Goal: Task Accomplishment & Management: Complete application form

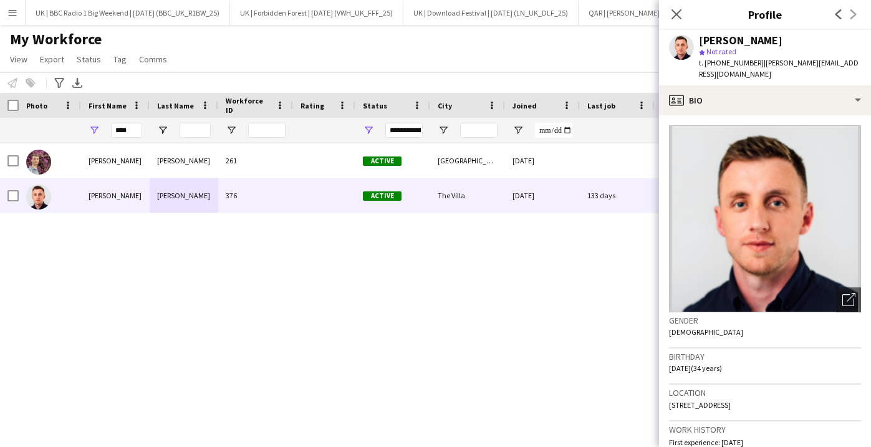
click at [14, 11] on app-icon "Menu" at bounding box center [12, 12] width 10 height 10
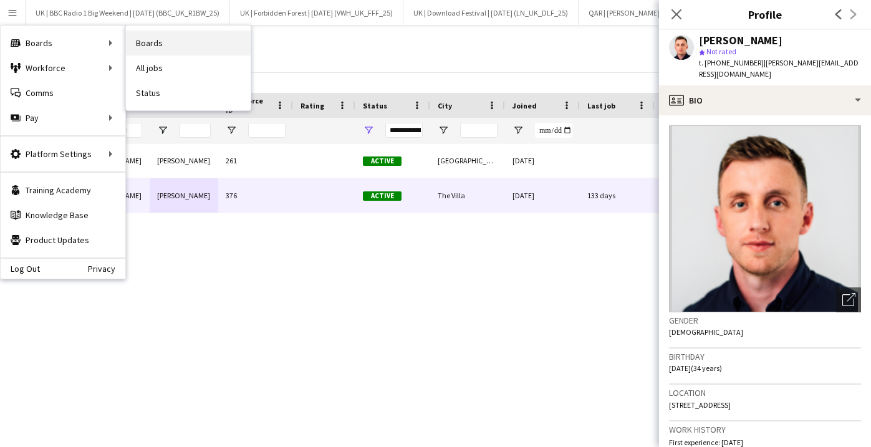
click at [167, 41] on link "Boards" at bounding box center [188, 43] width 125 height 25
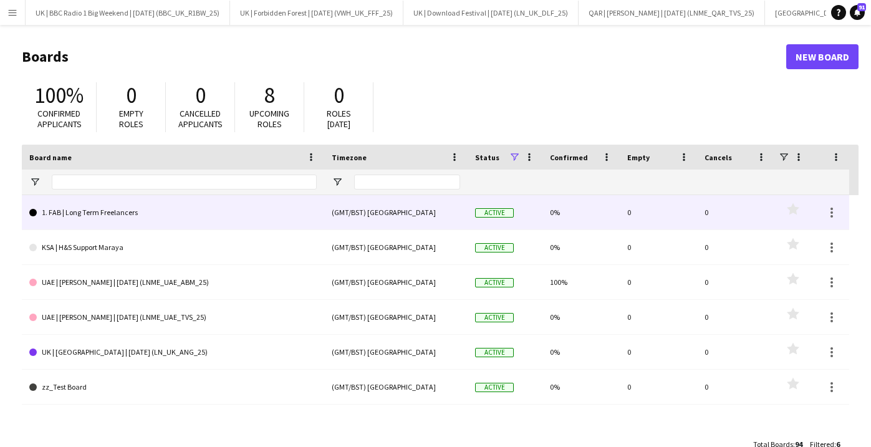
click at [105, 211] on link "1. FAB | Long Term Freelancers" at bounding box center [173, 212] width 288 height 35
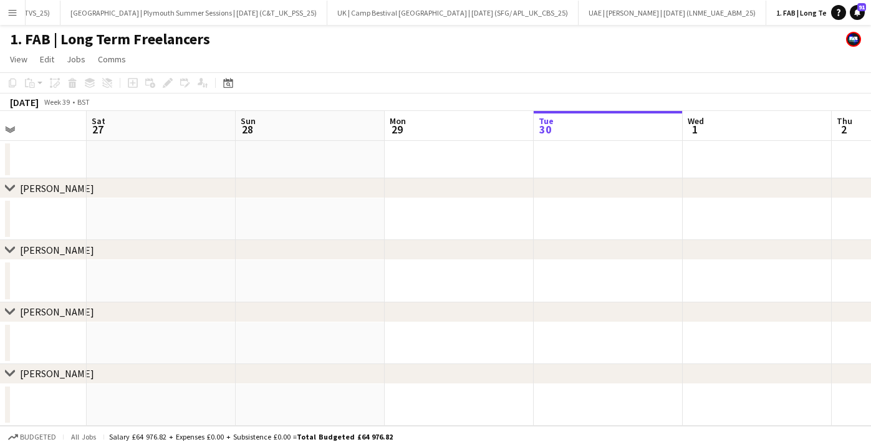
scroll to position [0, 396]
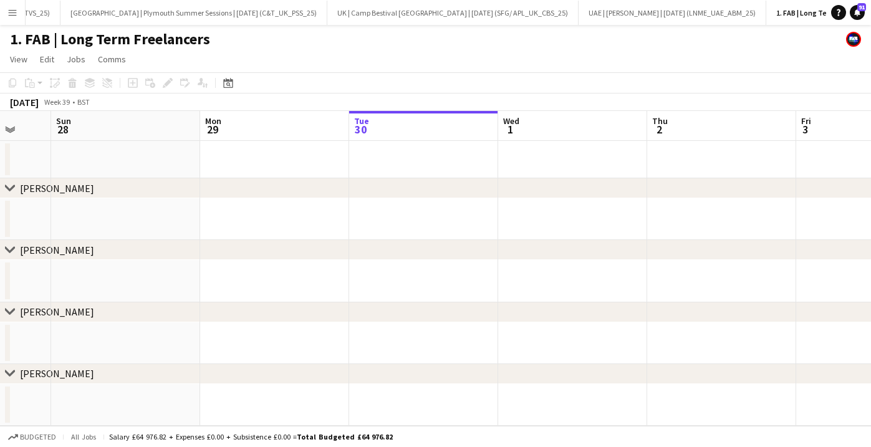
click at [315, 198] on div "chevron-right [PERSON_NAME]" at bounding box center [435, 188] width 871 height 20
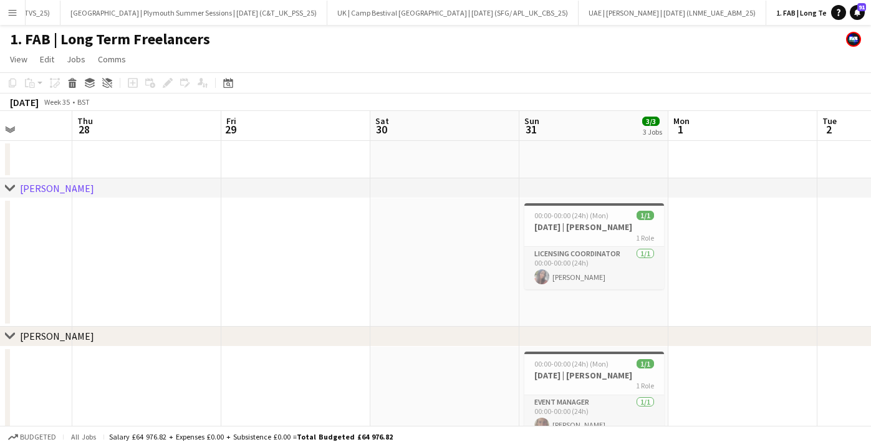
scroll to position [0, 378]
click at [550, 236] on div "1 Role" at bounding box center [591, 238] width 140 height 10
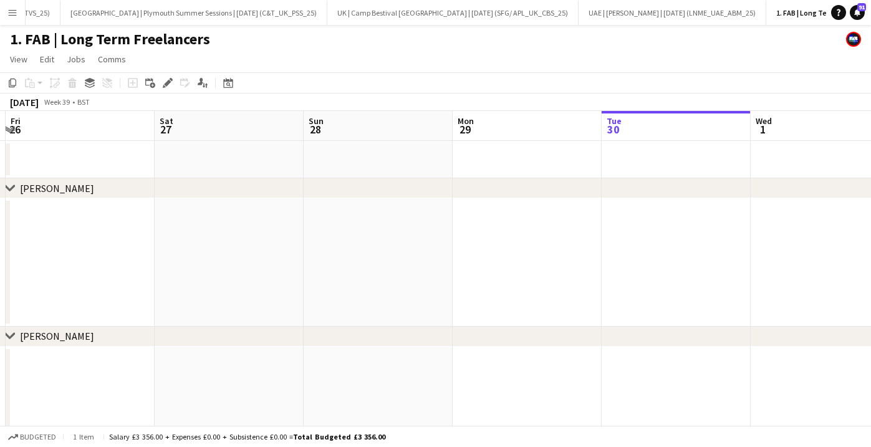
scroll to position [0, 438]
click at [642, 246] on app-date-cell at bounding box center [680, 262] width 149 height 128
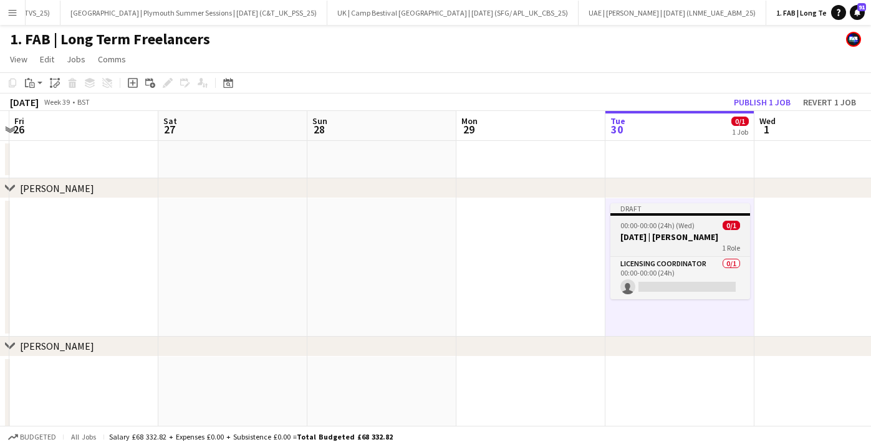
click at [647, 230] on span "00:00-00:00 (24h) (Wed)" at bounding box center [658, 225] width 74 height 9
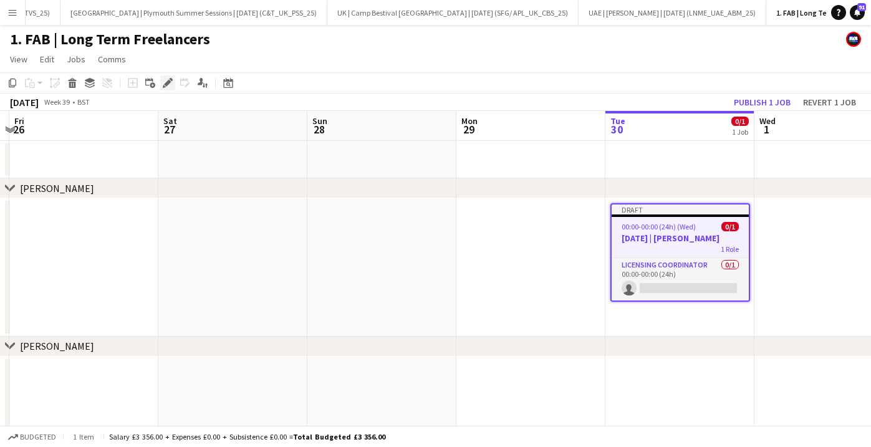
click at [169, 84] on icon at bounding box center [167, 83] width 7 height 7
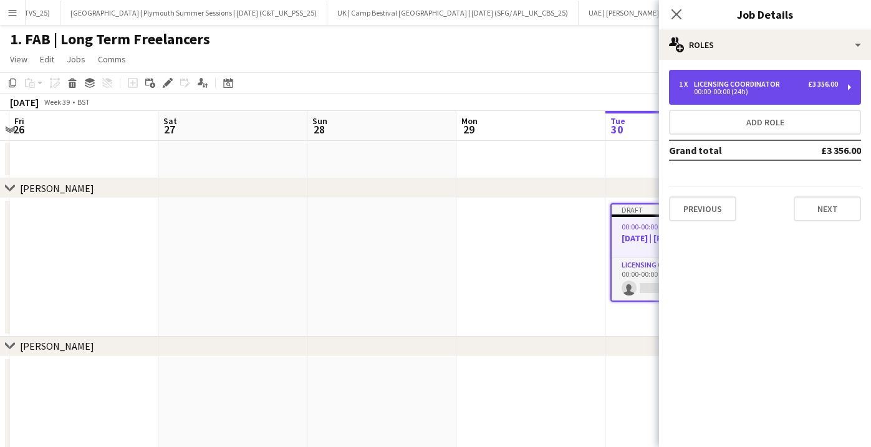
click at [707, 92] on div "00:00-00:00 (24h)" at bounding box center [758, 92] width 159 height 6
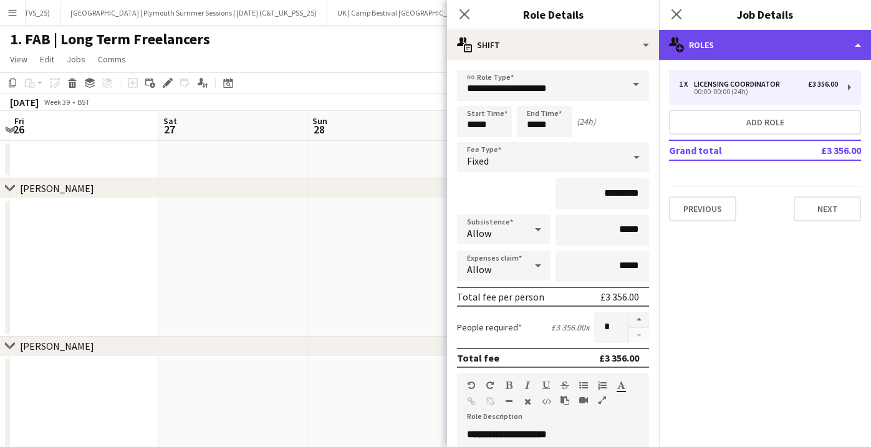
click at [726, 32] on div "multiple-users-add Roles" at bounding box center [765, 45] width 212 height 30
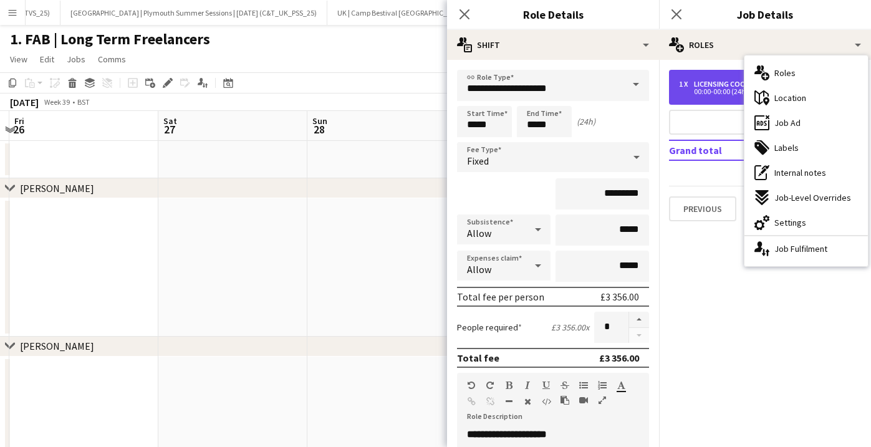
click at [705, 85] on div "Licensing Coordinator" at bounding box center [739, 84] width 91 height 9
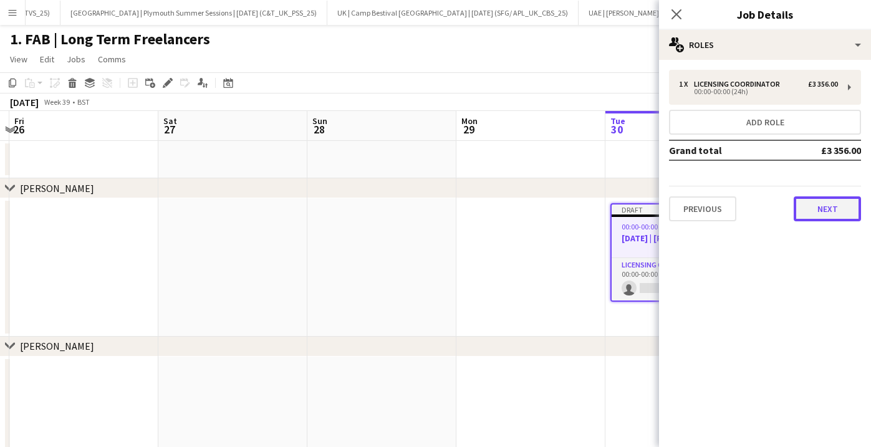
click at [816, 216] on button "Next" at bounding box center [827, 208] width 67 height 25
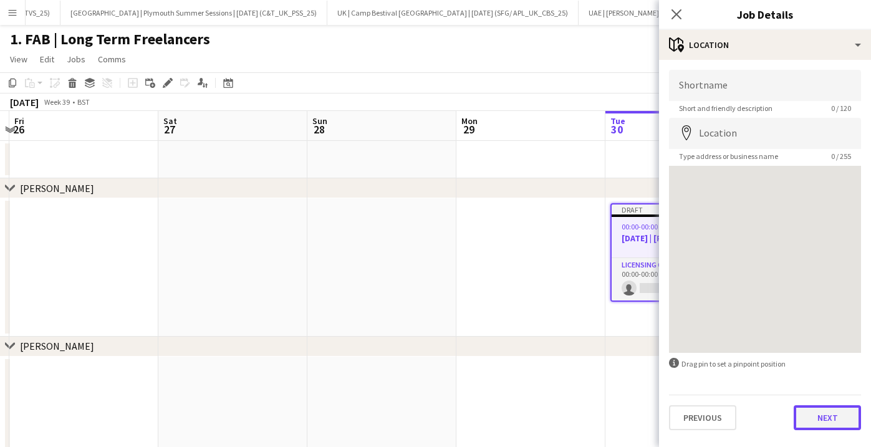
click at [833, 406] on button "Next" at bounding box center [827, 417] width 67 height 25
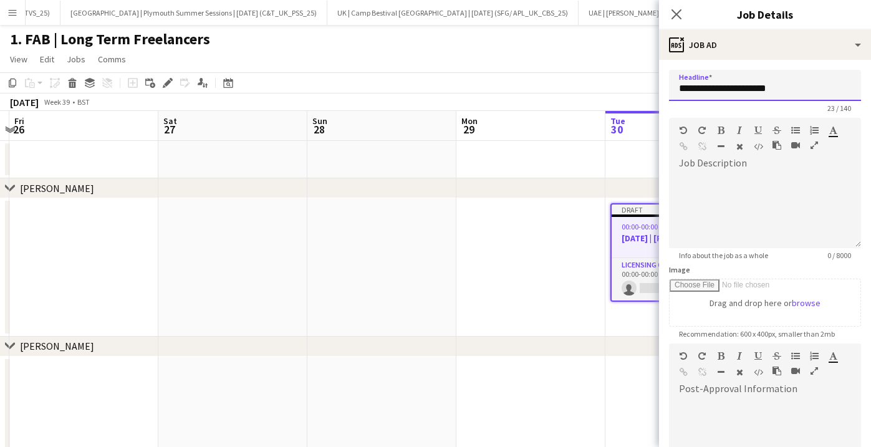
drag, startPoint x: 699, startPoint y: 92, endPoint x: 665, endPoint y: 92, distance: 34.3
click at [665, 92] on form "**********" at bounding box center [765, 347] width 212 height 554
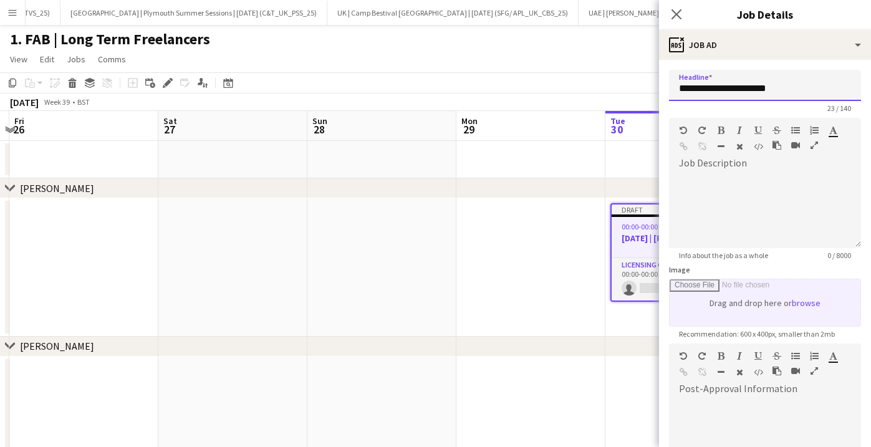
scroll to position [186, 0]
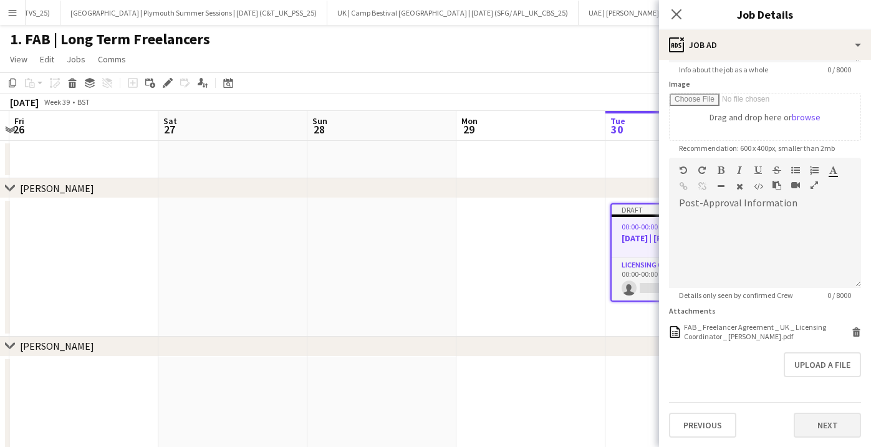
type input "**********"
click at [818, 417] on button "Next" at bounding box center [827, 425] width 67 height 25
type input "*******"
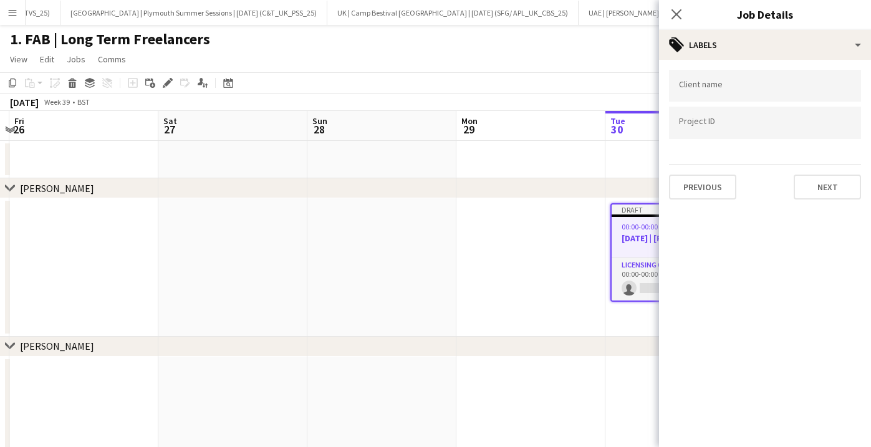
scroll to position [0, 0]
click at [805, 172] on div "Previous Next" at bounding box center [765, 182] width 192 height 36
click at [807, 183] on button "Next" at bounding box center [827, 187] width 67 height 25
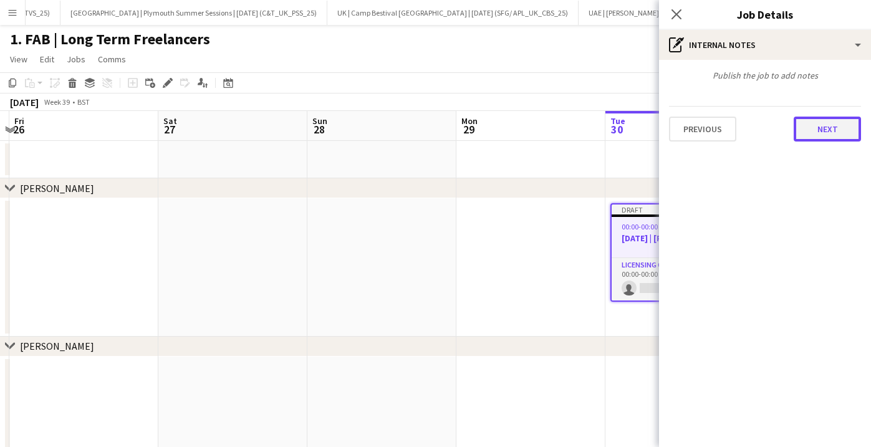
click at [816, 138] on button "Next" at bounding box center [827, 129] width 67 height 25
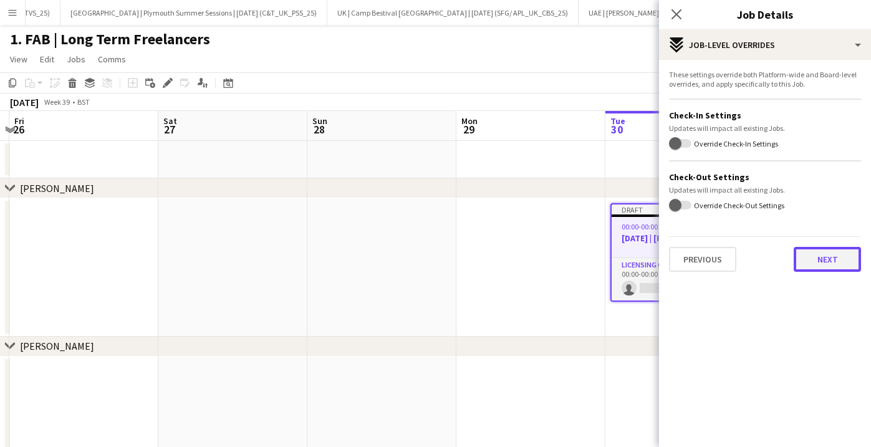
click at [823, 264] on button "Next" at bounding box center [827, 259] width 67 height 25
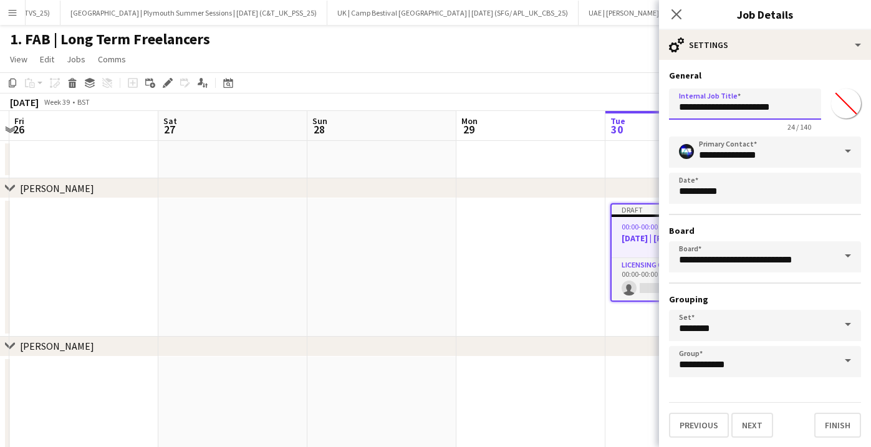
drag, startPoint x: 697, startPoint y: 110, endPoint x: 666, endPoint y: 110, distance: 31.2
click at [666, 110] on form "**********" at bounding box center [765, 254] width 212 height 368
type input "**********"
click at [828, 425] on button "Finish" at bounding box center [838, 425] width 47 height 25
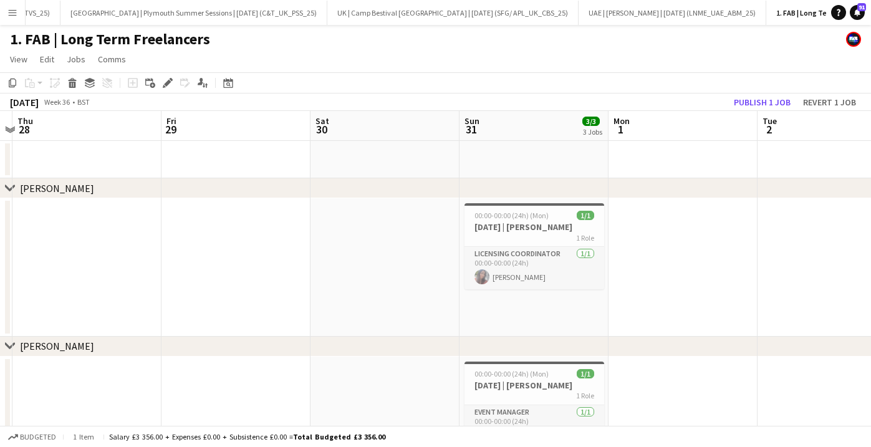
scroll to position [0, 285]
click at [504, 238] on div "1 Role" at bounding box center [535, 238] width 140 height 10
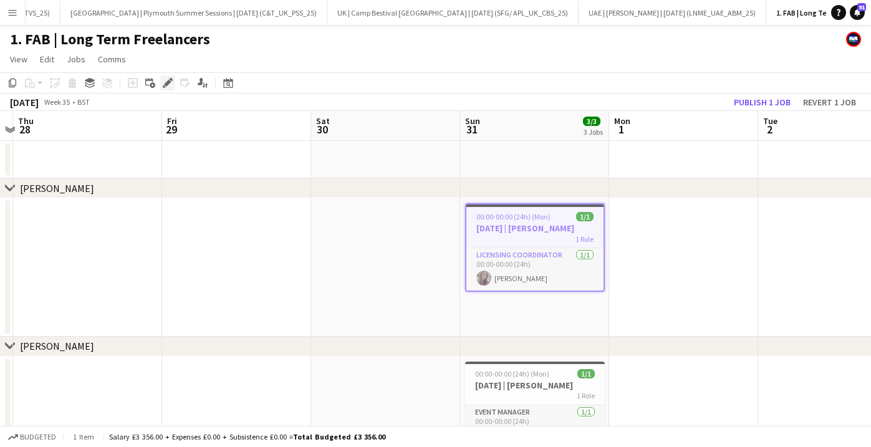
click at [167, 82] on icon at bounding box center [167, 83] width 7 height 7
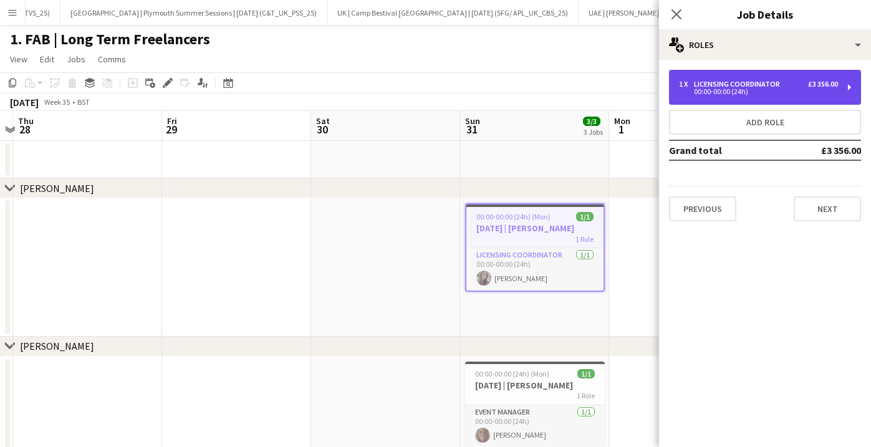
click at [715, 89] on div "00:00-00:00 (24h)" at bounding box center [758, 92] width 159 height 6
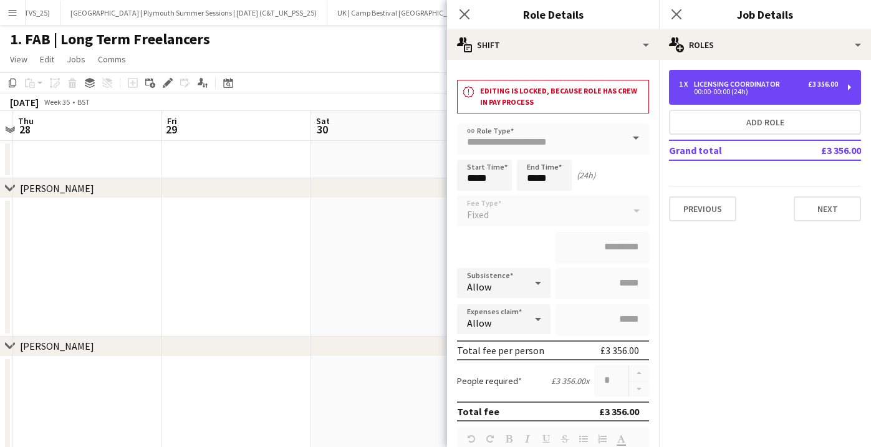
scroll to position [51, 0]
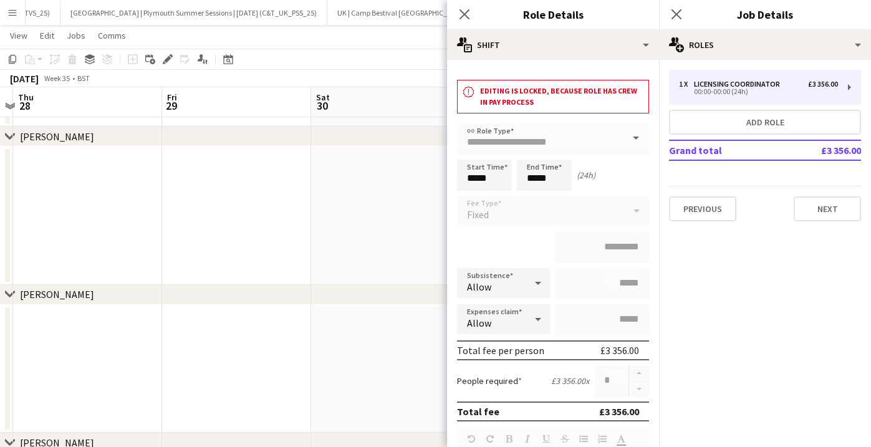
click at [461, 2] on div "Close pop-in" at bounding box center [464, 14] width 35 height 29
click at [465, 10] on icon "Close pop-in" at bounding box center [464, 14] width 12 height 12
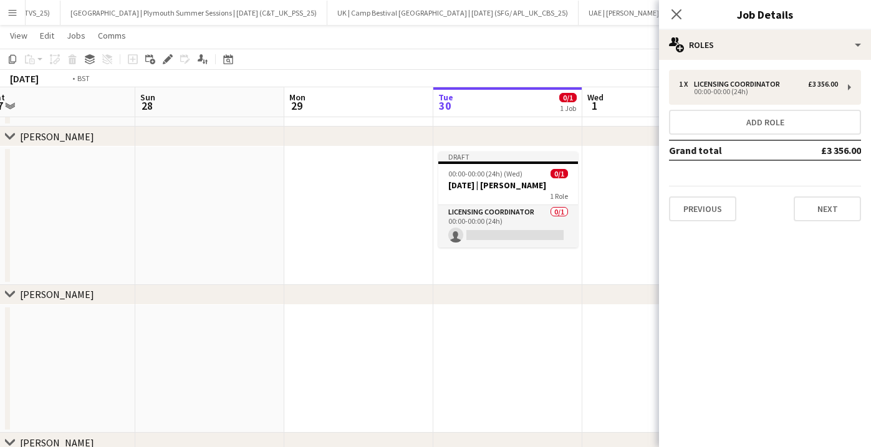
scroll to position [0, 413]
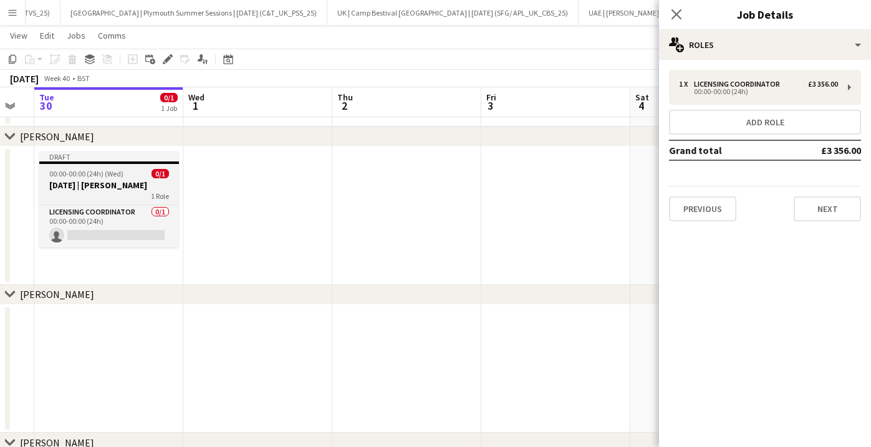
click at [105, 165] on app-job-card "Draft 00:00-00:00 (24h) (Wed) 0/[DATE] | [PERSON_NAME] 1 Role Licensing Coordin…" at bounding box center [109, 200] width 140 height 96
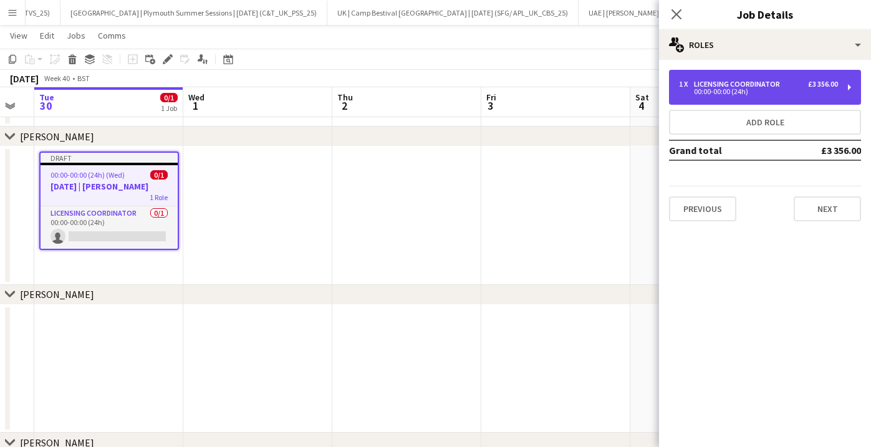
click at [717, 82] on div "Licensing Coordinator" at bounding box center [739, 84] width 91 height 9
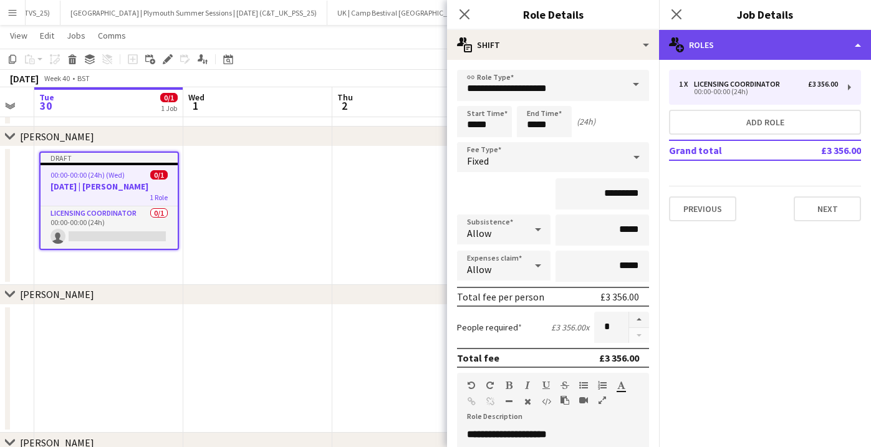
click at [729, 49] on div "multiple-users-add Roles" at bounding box center [765, 45] width 212 height 30
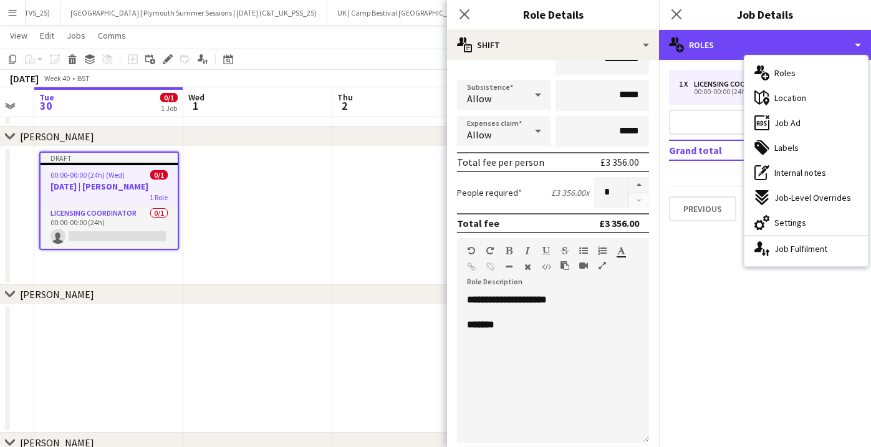
scroll to position [135, 0]
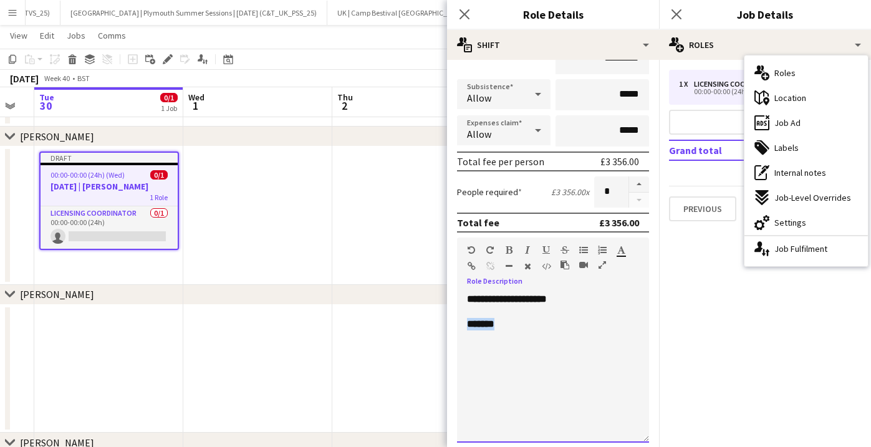
drag, startPoint x: 517, startPoint y: 325, endPoint x: 449, endPoint y: 324, distance: 68.0
click at [449, 325] on form "**********" at bounding box center [553, 260] width 212 height 650
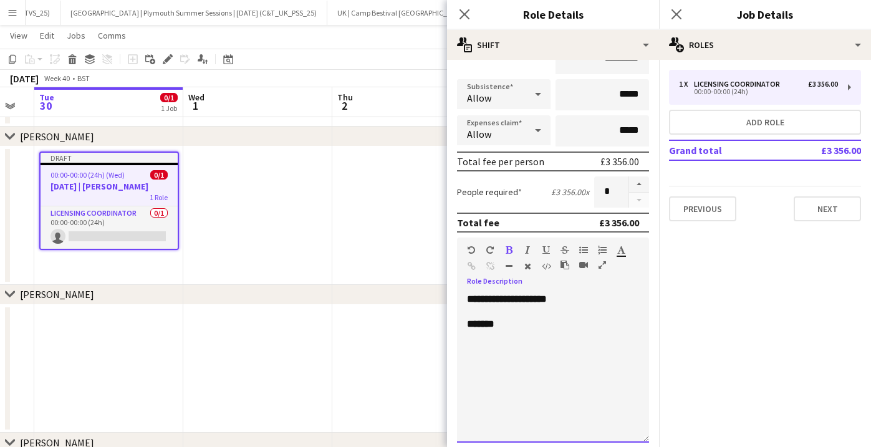
scroll to position [0, 0]
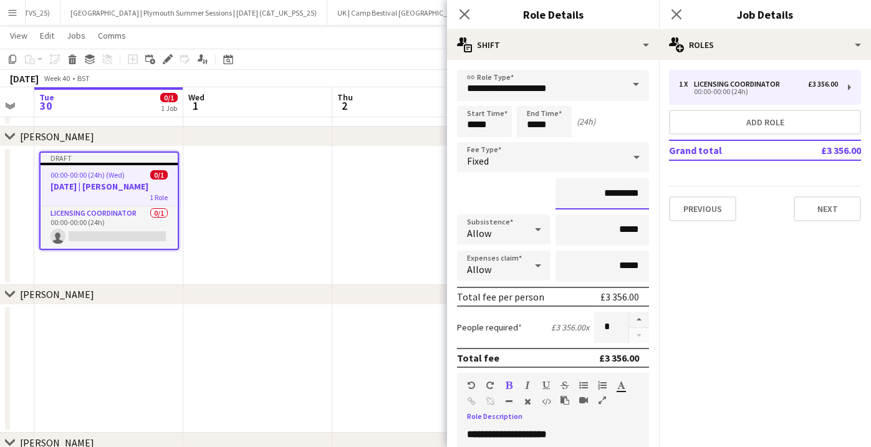
click at [612, 182] on input "*********" at bounding box center [603, 193] width 94 height 31
type input "*********"
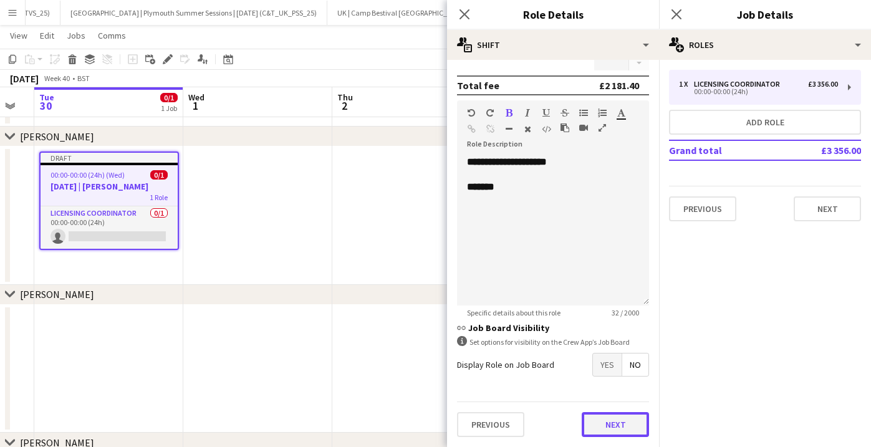
click at [611, 432] on button "Next" at bounding box center [615, 424] width 67 height 25
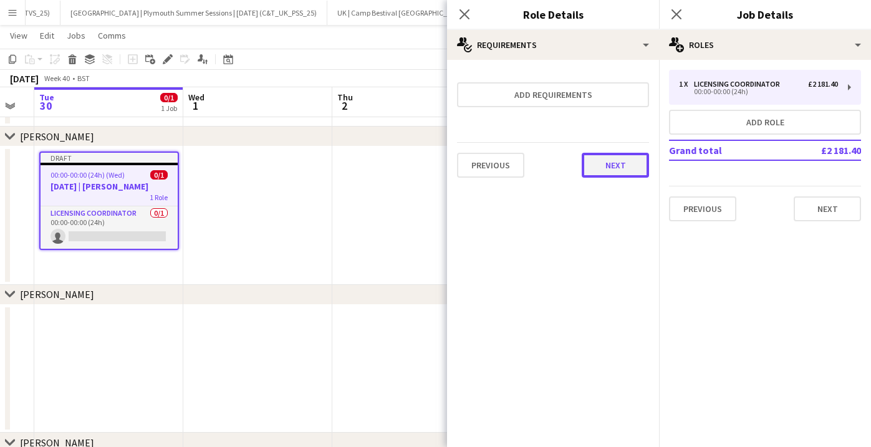
click at [623, 176] on button "Next" at bounding box center [615, 165] width 67 height 25
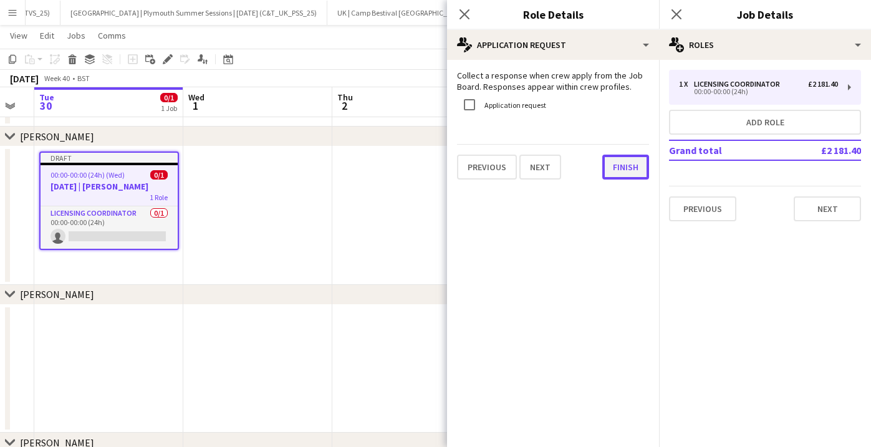
click at [629, 171] on button "Finish" at bounding box center [626, 167] width 47 height 25
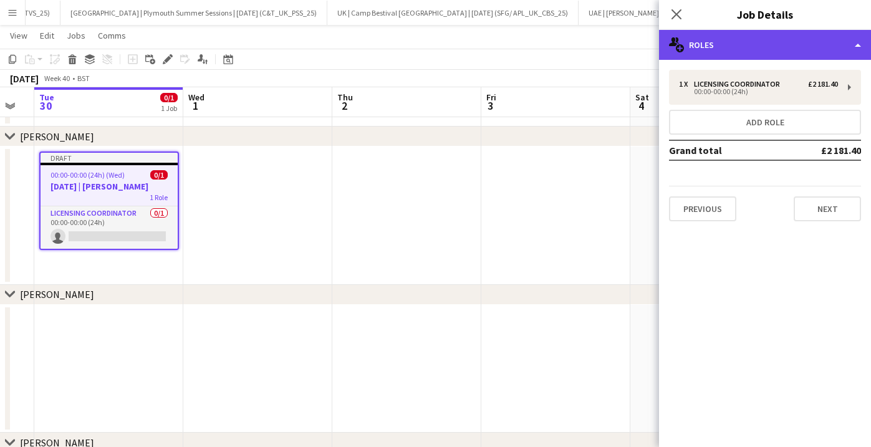
click at [726, 39] on div "multiple-users-add Roles" at bounding box center [765, 45] width 212 height 30
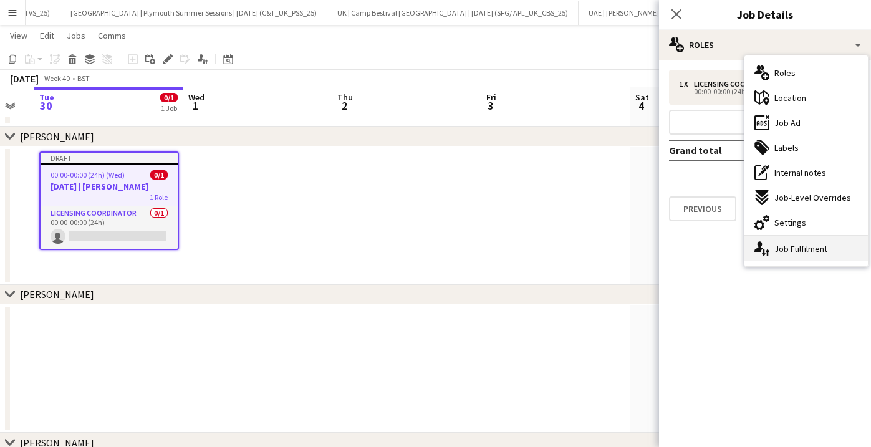
click at [770, 254] on div "single-neutral-actions-up-down Job Fulfilment" at bounding box center [807, 248] width 124 height 25
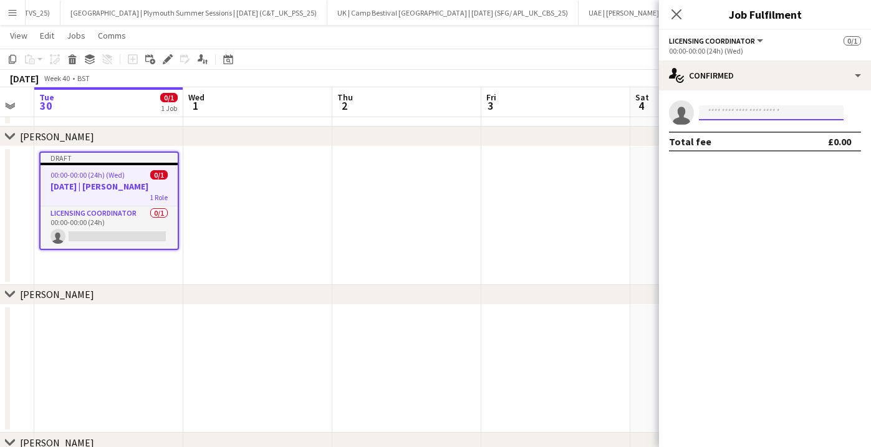
click at [732, 115] on input at bounding box center [771, 112] width 145 height 15
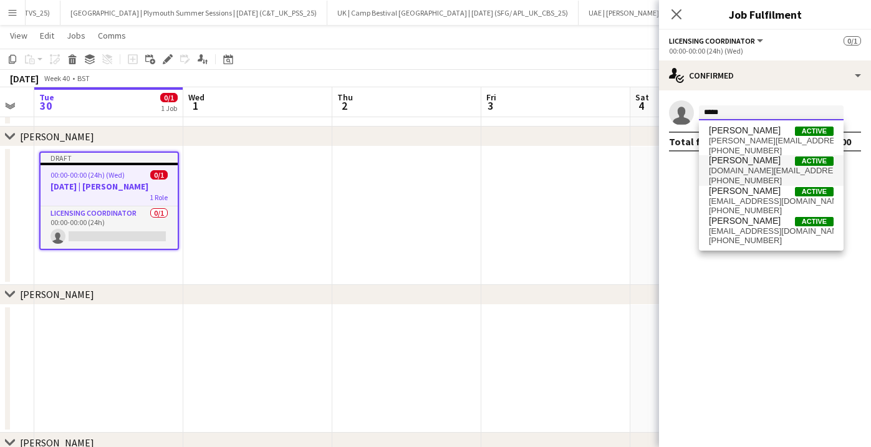
type input "*****"
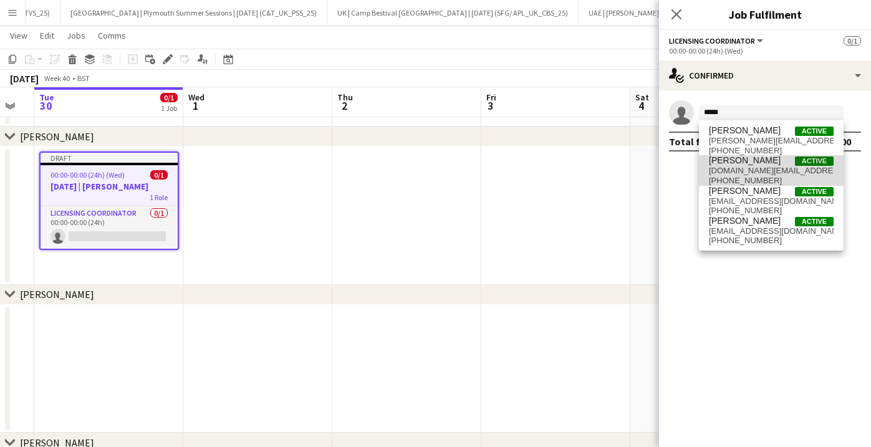
click at [743, 172] on span "[DOMAIN_NAME][EMAIL_ADDRESS][DOMAIN_NAME]" at bounding box center [771, 171] width 125 height 10
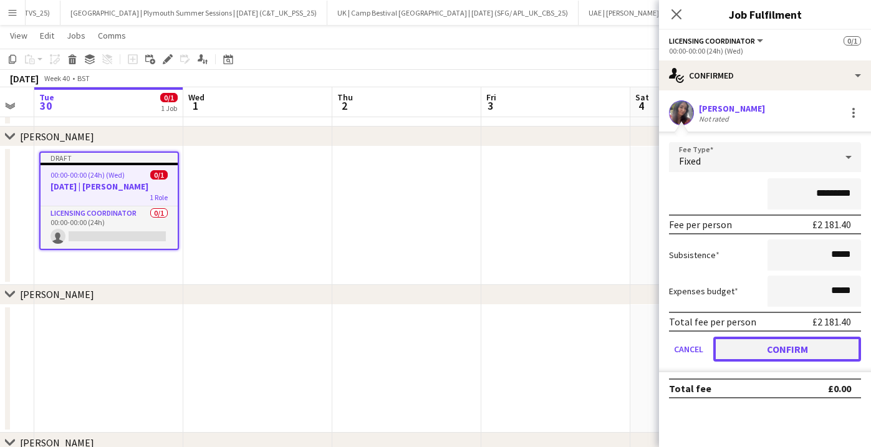
click at [797, 354] on button "Confirm" at bounding box center [788, 349] width 148 height 25
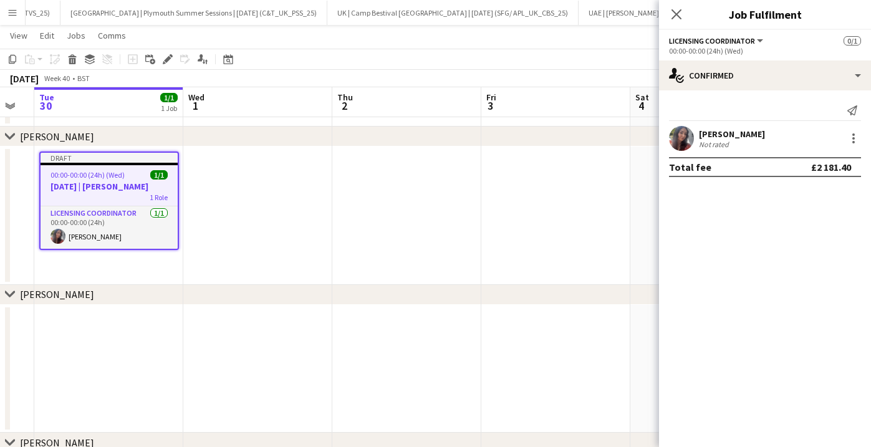
click at [684, 11] on div "Close pop-in" at bounding box center [676, 14] width 35 height 29
click at [679, 12] on icon "Close pop-in" at bounding box center [677, 14] width 12 height 12
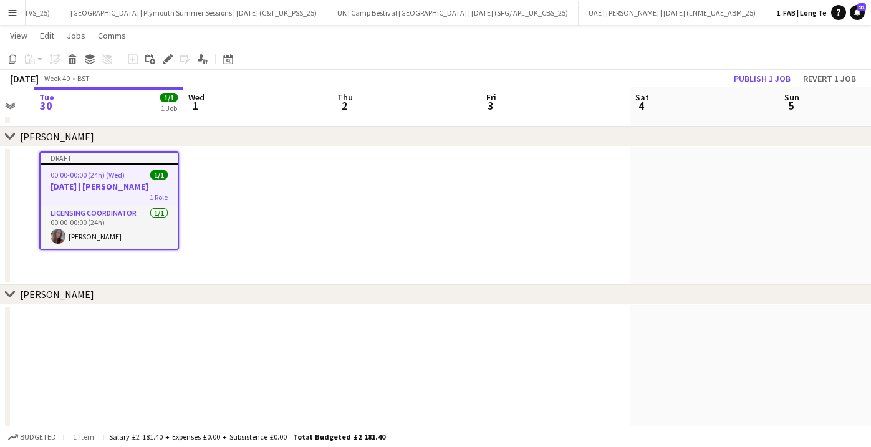
click at [773, 89] on app-board-header-date "Sat 4" at bounding box center [705, 102] width 149 height 30
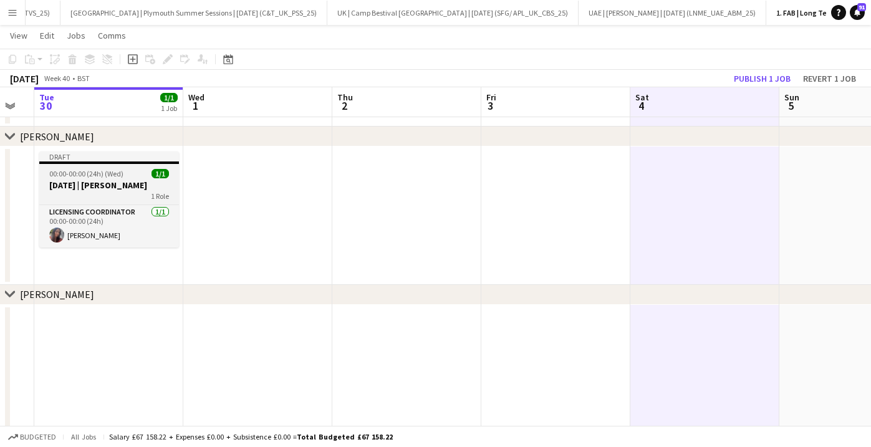
click at [119, 173] on span "00:00-00:00 (24h) (Wed)" at bounding box center [86, 173] width 74 height 9
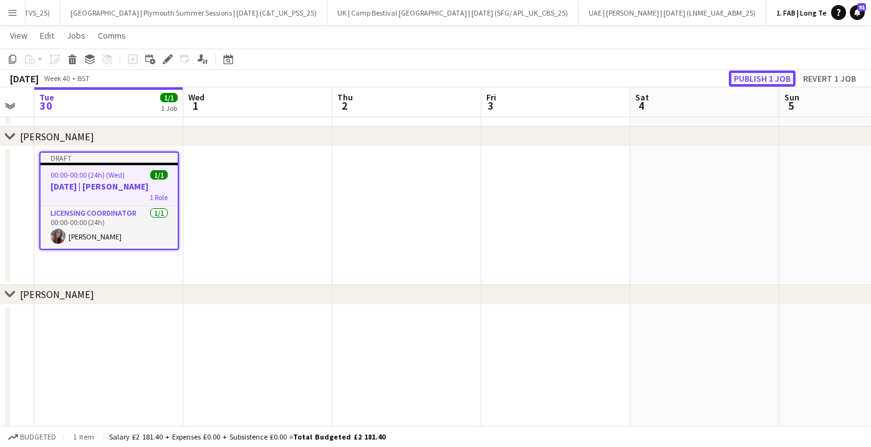
click at [763, 79] on button "Publish 1 job" at bounding box center [762, 78] width 67 height 16
